Goal: Check status

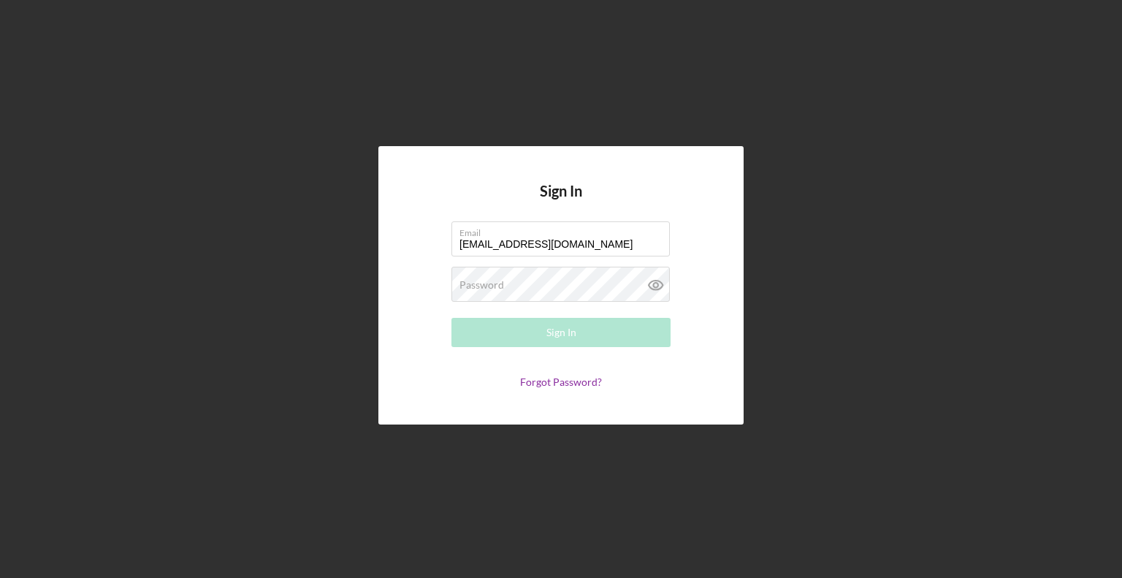
type input "[EMAIL_ADDRESS][DOMAIN_NAME]"
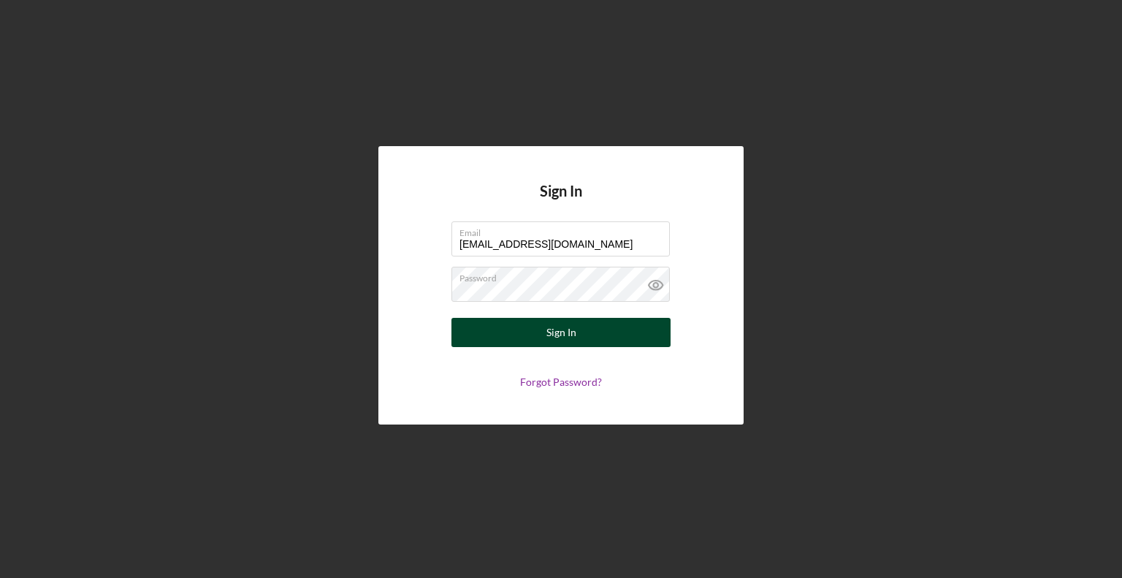
click at [473, 346] on form "Email [EMAIL_ADDRESS][DOMAIN_NAME] Password Sign In Forgot Password?" at bounding box center [561, 304] width 292 height 167
click at [549, 335] on div "Sign In" at bounding box center [561, 332] width 30 height 29
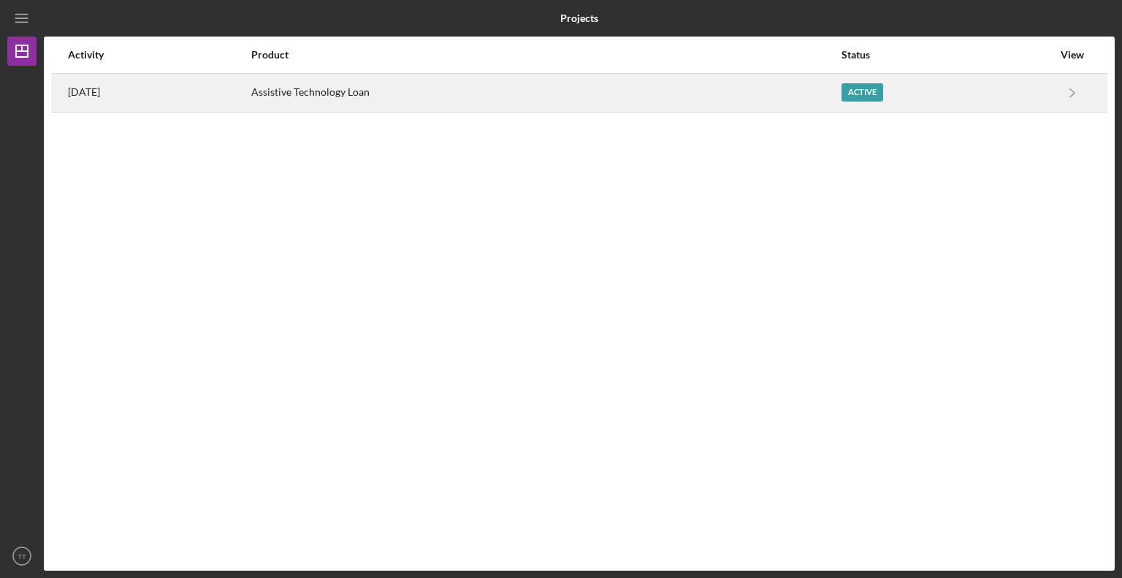
click at [863, 88] on div "Active" at bounding box center [863, 92] width 42 height 18
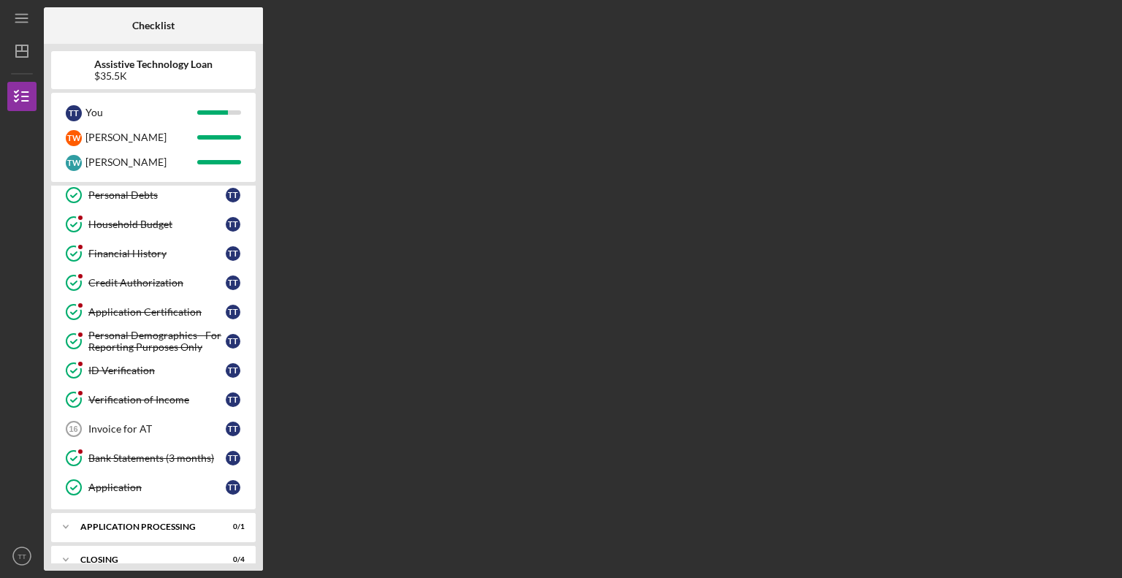
scroll to position [286, 0]
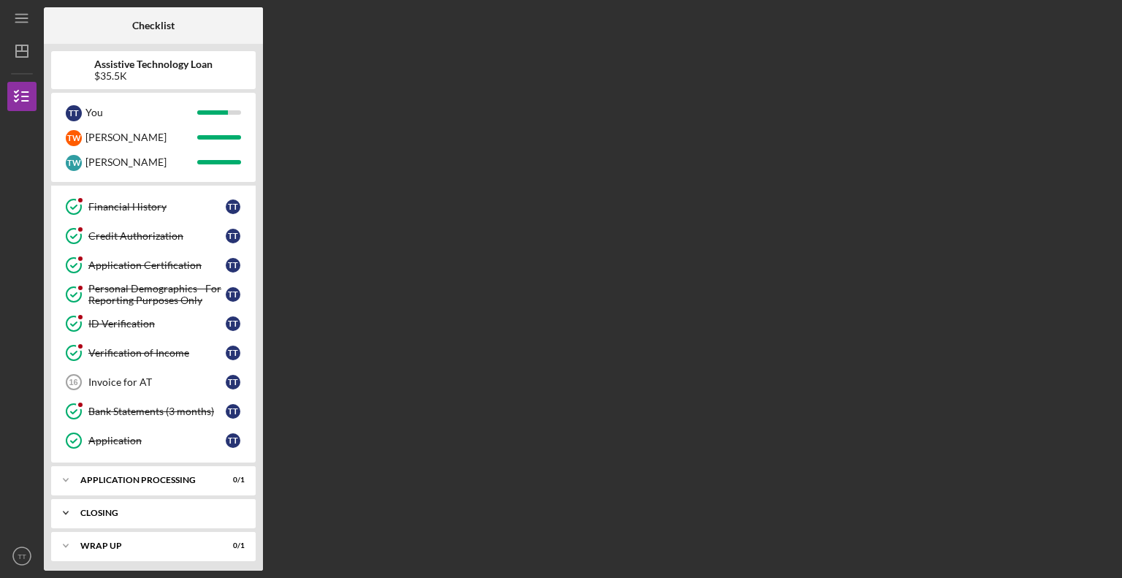
click at [62, 506] on icon "Icon/Expander" at bounding box center [65, 512] width 29 height 29
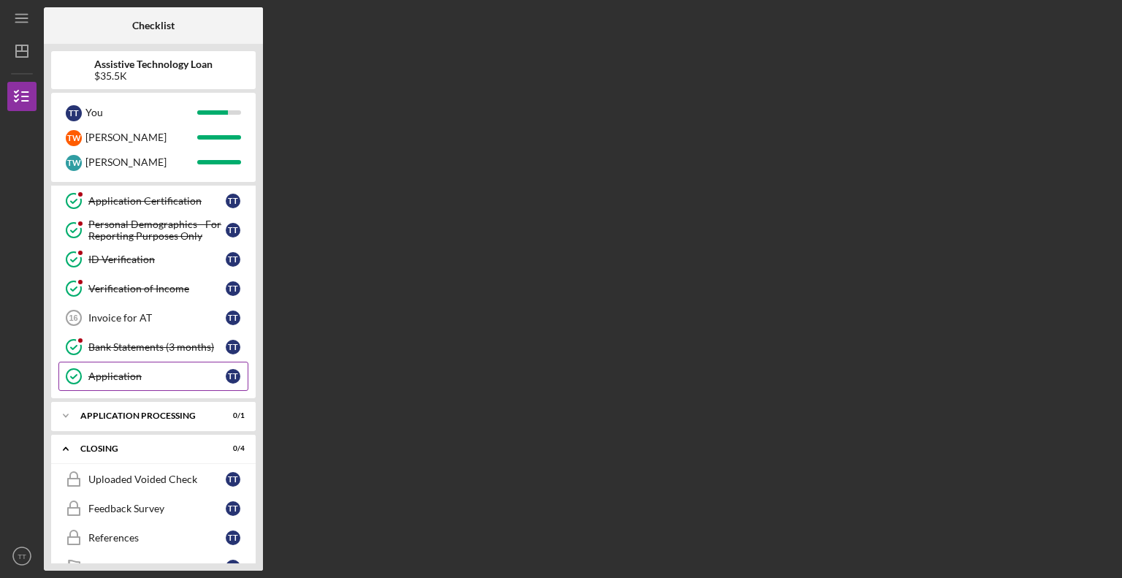
scroll to position [409, 0]
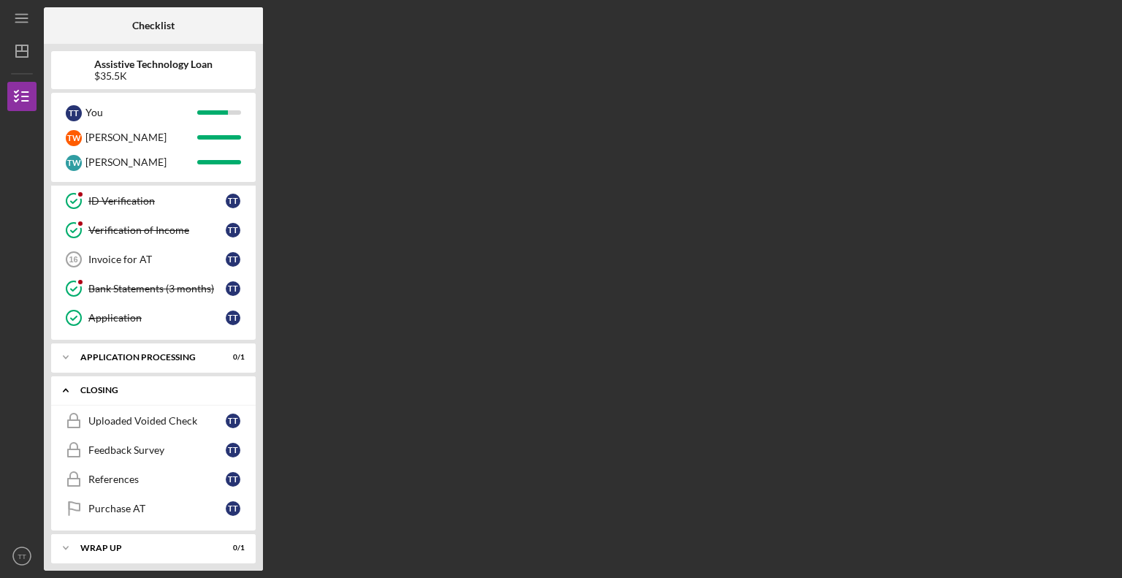
click at [66, 388] on icon "Icon/Expander" at bounding box center [65, 390] width 29 height 29
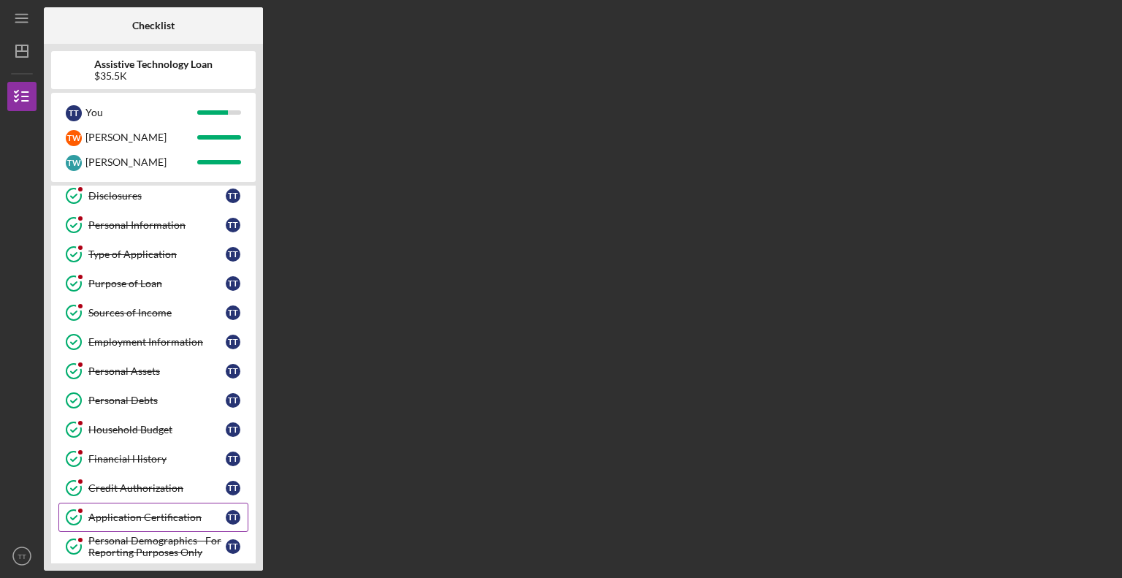
scroll to position [0, 0]
